Goal: Task Accomplishment & Management: Complete application form

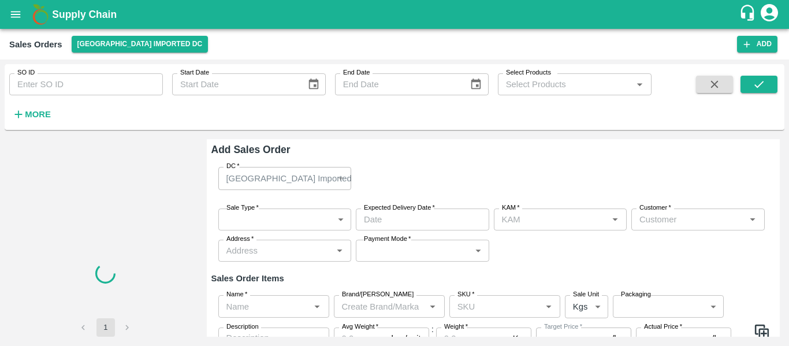
type input "[PERSON_NAME]"
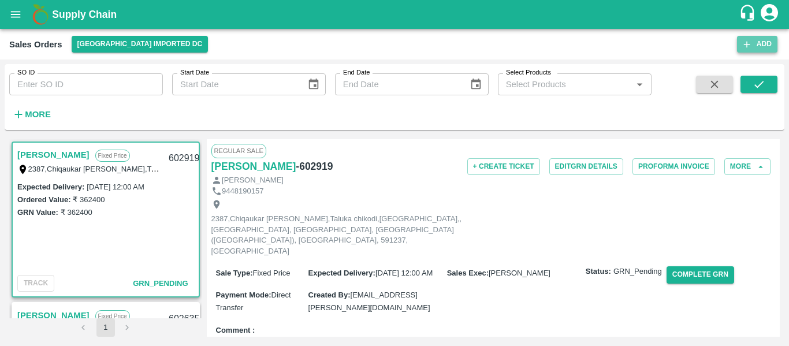
click at [760, 50] on button "Add" at bounding box center [757, 44] width 40 height 17
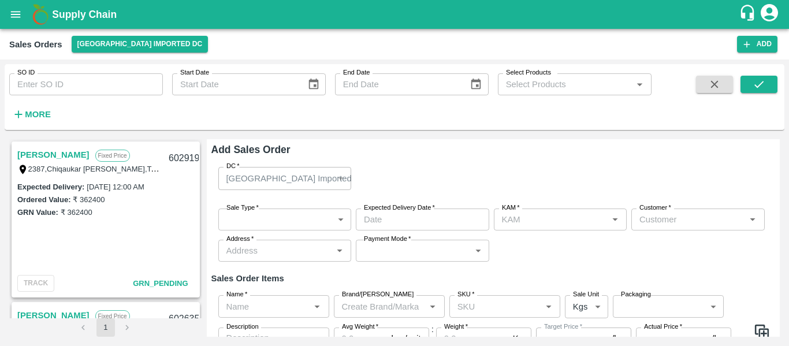
type input "[PERSON_NAME]"
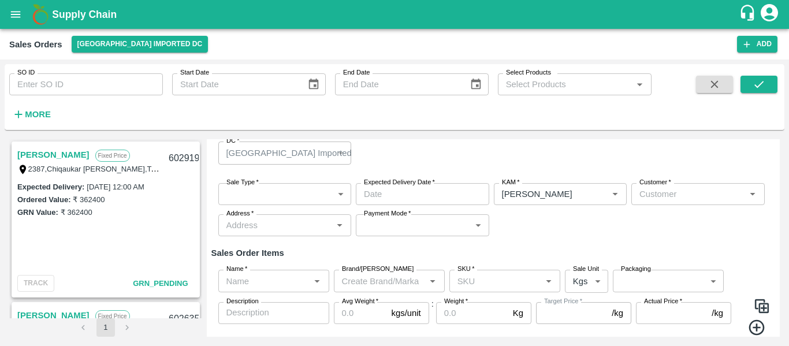
scroll to position [26, 0]
click at [664, 191] on input "Customer   *" at bounding box center [688, 193] width 107 height 15
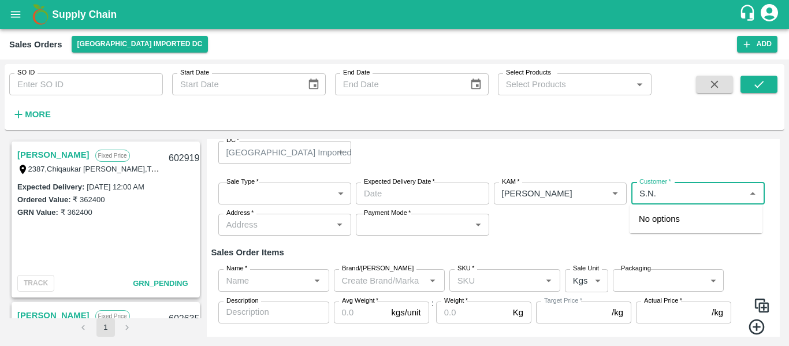
type input "S.N."
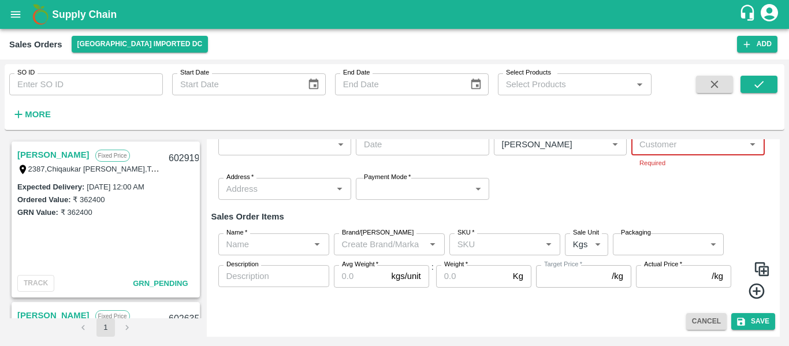
scroll to position [40, 0]
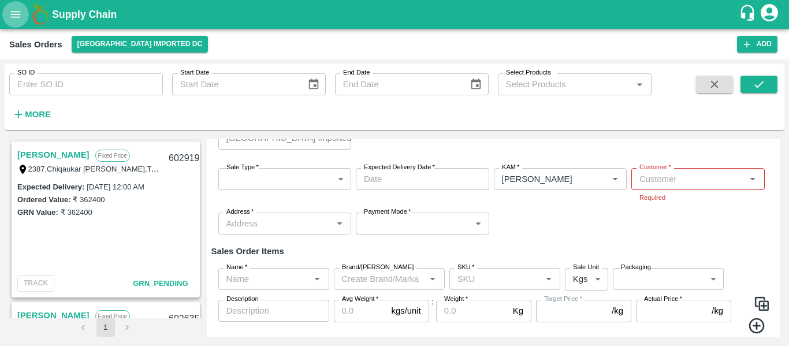
click at [14, 21] on icon "open drawer" at bounding box center [15, 14] width 13 height 13
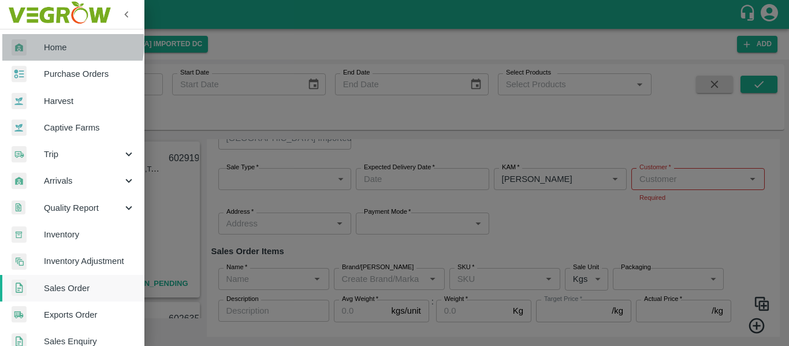
click at [60, 43] on span "Home" at bounding box center [89, 47] width 91 height 13
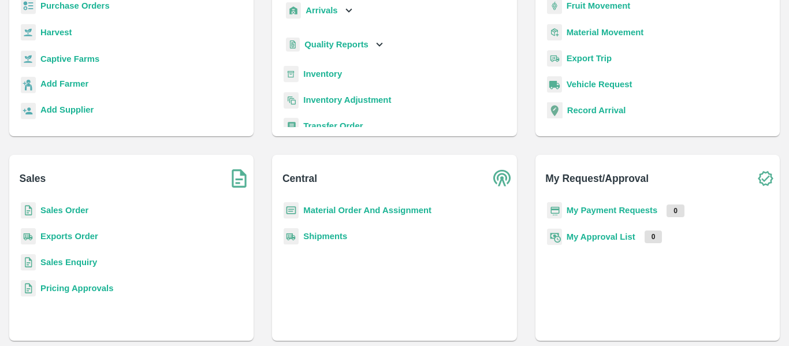
scroll to position [122, 0]
click at [73, 211] on b "Sales Order" at bounding box center [64, 209] width 48 height 9
